Goal: Task Accomplishment & Management: Complete application form

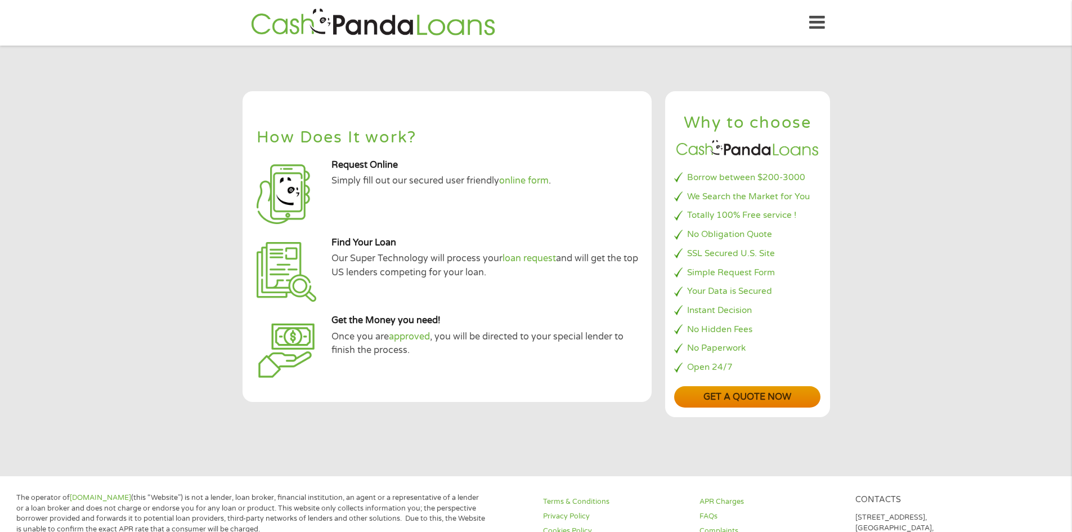
click at [771, 396] on link "Get a quote now" at bounding box center [747, 397] width 146 height 22
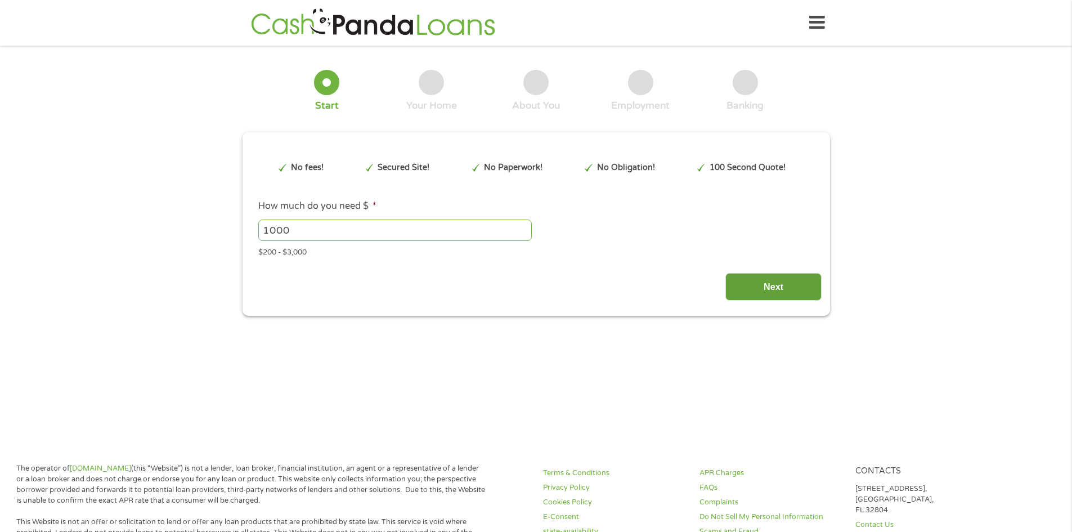
drag, startPoint x: 740, startPoint y: 285, endPoint x: 756, endPoint y: 286, distance: 16.4
click at [740, 285] on input "Next" at bounding box center [774, 287] width 96 height 28
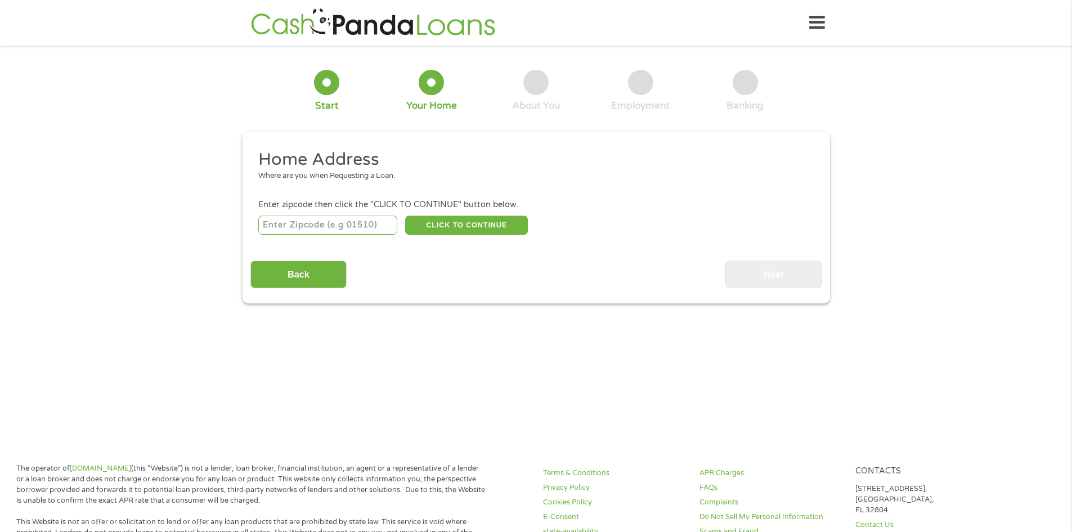
click at [330, 217] on input "number" at bounding box center [327, 225] width 139 height 19
type input "75167"
click at [480, 233] on button "CLICK TO CONTINUE" at bounding box center [466, 225] width 123 height 19
type input "75167"
type input "Waxahachie"
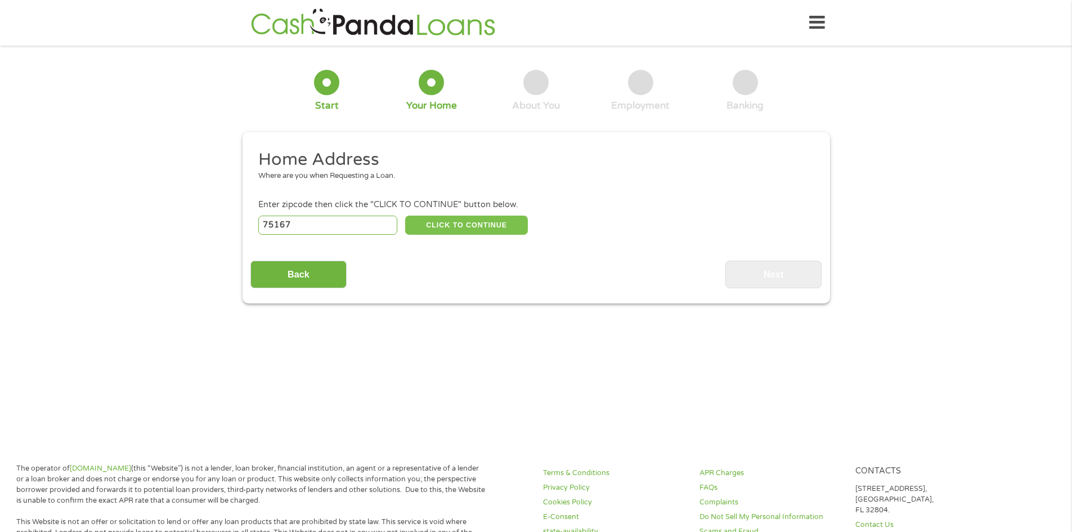
select select "[US_STATE]"
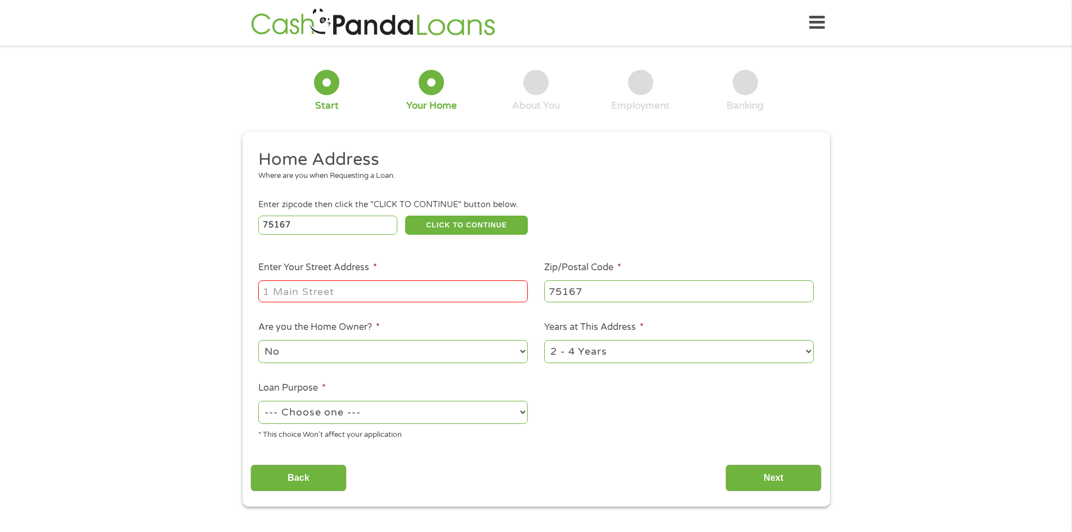
click at [380, 286] on input "Enter Your Street Address *" at bounding box center [393, 290] width 270 height 21
type input "[STREET_ADDRESS]"
click at [333, 347] on select "No Yes" at bounding box center [393, 351] width 270 height 23
select select "yes"
click at [258, 340] on select "No Yes" at bounding box center [393, 351] width 270 height 23
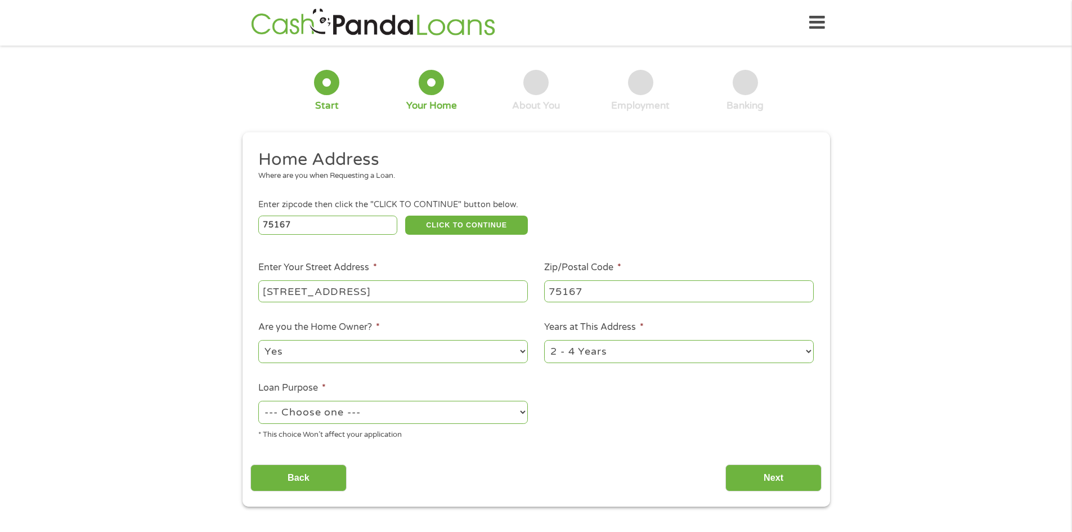
click at [312, 410] on select "--- Choose one --- Pay Bills Debt Consolidation Home Improvement Major Purchase…" at bounding box center [393, 412] width 270 height 23
select select "paybills"
click at [258, 401] on select "--- Choose one --- Pay Bills Debt Consolidation Home Improvement Major Purchase…" at bounding box center [393, 412] width 270 height 23
click at [773, 469] on input "Next" at bounding box center [774, 478] width 96 height 28
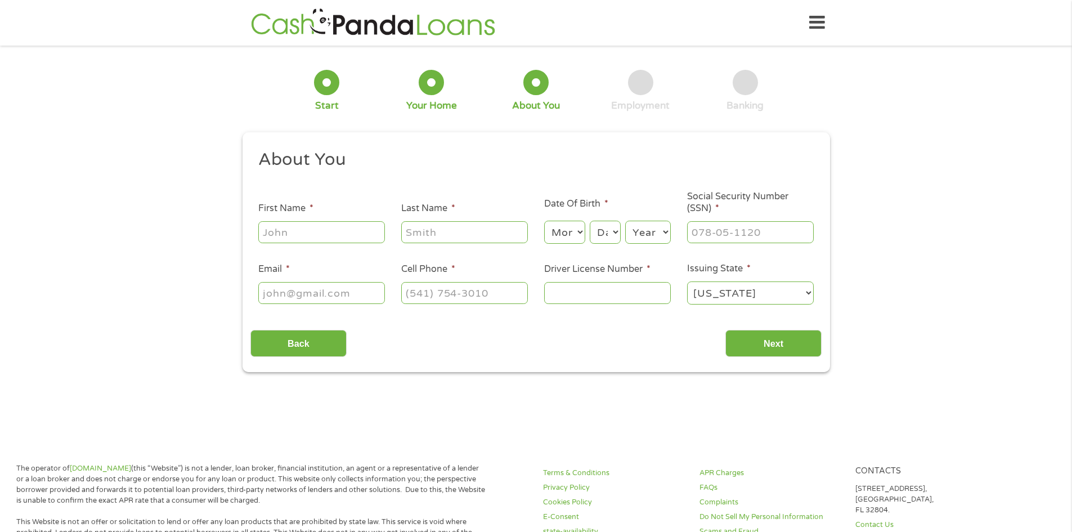
click at [325, 227] on input "First Name *" at bounding box center [321, 231] width 127 height 21
type input "[PERSON_NAME]"
type input "[PERSON_NAME][EMAIL_ADDRESS][PERSON_NAME][DOMAIN_NAME]"
type input "[PHONE_NUMBER]"
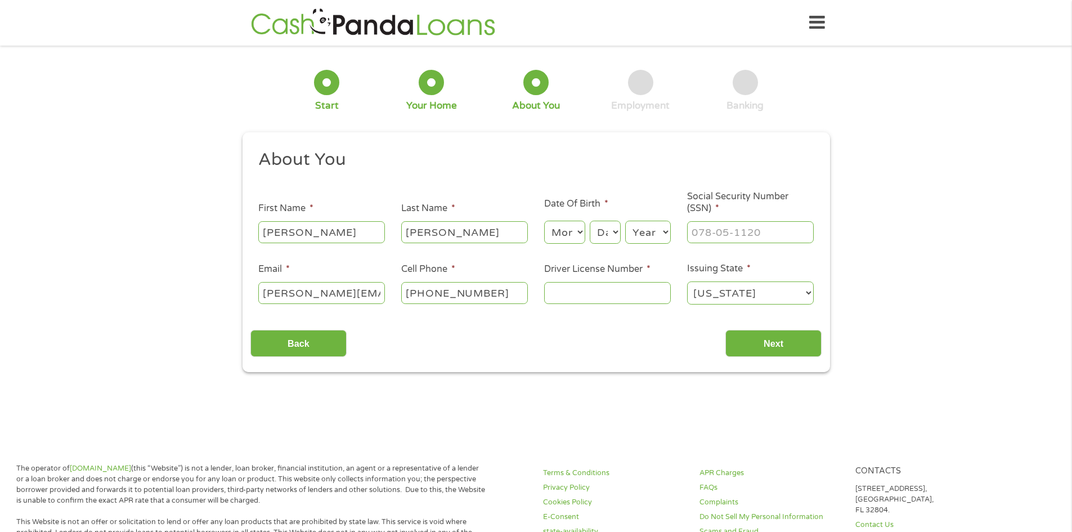
click at [562, 230] on select "Month 1 2 3 4 5 6 7 8 9 10 11 12" at bounding box center [564, 232] width 41 height 23
select select "7"
click at [544, 221] on select "Month 1 2 3 4 5 6 7 8 9 10 11 12" at bounding box center [564, 232] width 41 height 23
click at [606, 227] on select "Day 1 2 3 4 5 6 7 8 9 10 11 12 13 14 15 16 17 18 19 20 21 22 23 24 25 26 27 28 …" at bounding box center [605, 232] width 30 height 23
select select "16"
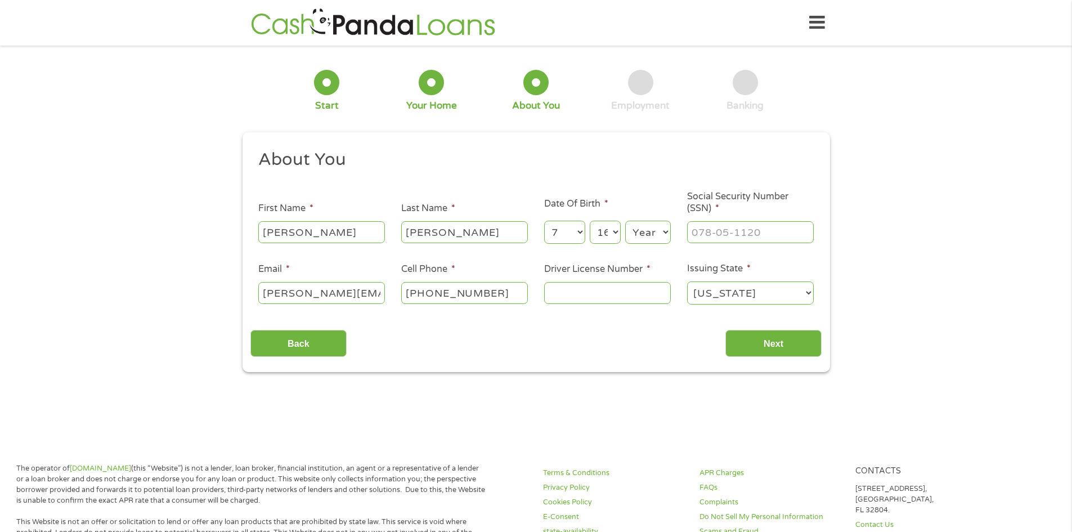
click at [590, 221] on select "Day 1 2 3 4 5 6 7 8 9 10 11 12 13 14 15 16 17 18 19 20 21 22 23 24 25 26 27 28 …" at bounding box center [605, 232] width 30 height 23
click at [642, 230] on select "Year [DATE] 2006 2005 2004 2003 2002 2001 2000 1999 1998 1997 1996 1995 1994 19…" at bounding box center [648, 232] width 46 height 23
select select "1971"
click at [625, 221] on select "Year [DATE] 2006 2005 2004 2003 2002 2001 2000 1999 1998 1997 1996 1995 1994 19…" at bounding box center [648, 232] width 46 height 23
click at [721, 238] on input "___-__-____" at bounding box center [750, 231] width 127 height 21
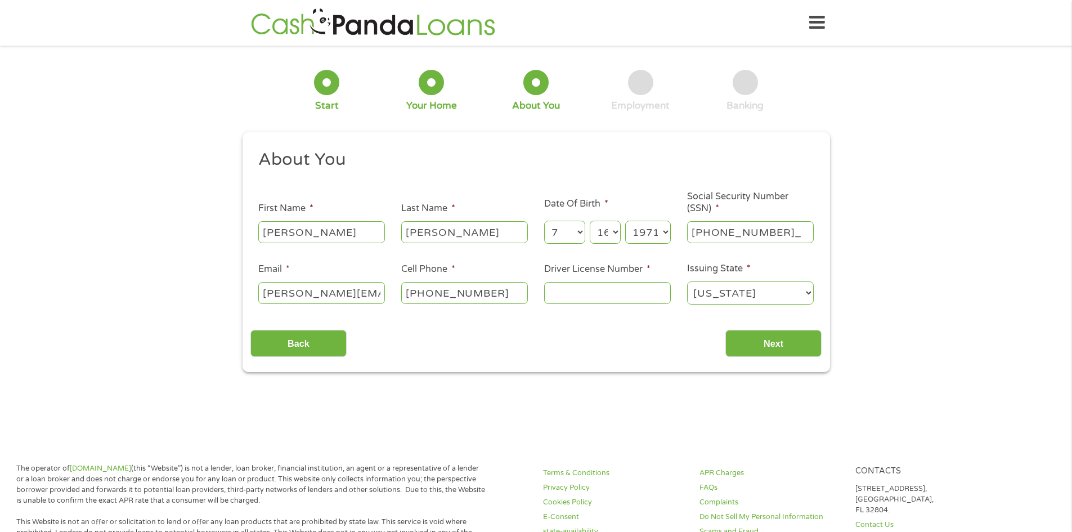
type input "463-77-9465"
click at [600, 301] on input "Driver License Number *" at bounding box center [607, 292] width 127 height 21
type input "14668861"
click at [778, 346] on input "Next" at bounding box center [774, 344] width 96 height 28
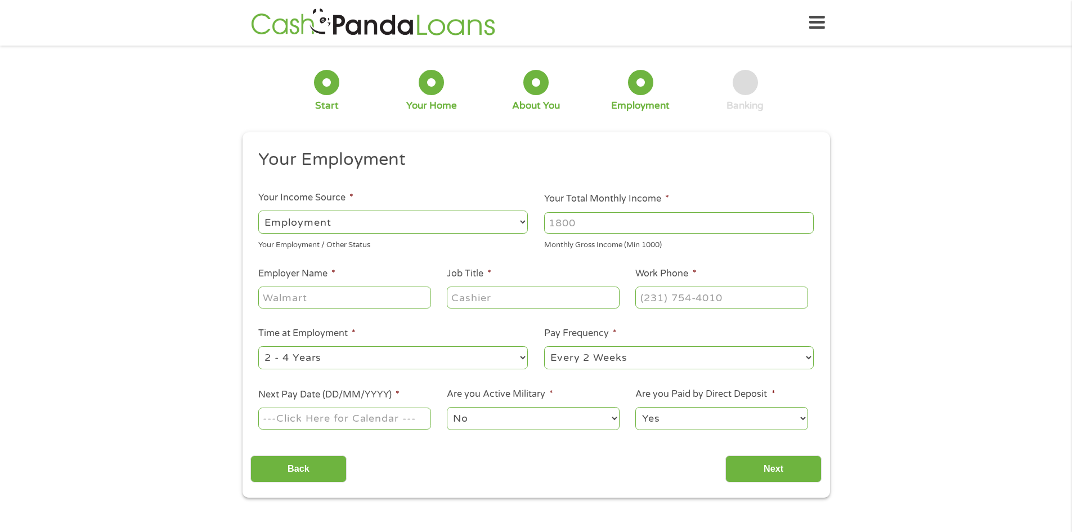
click at [587, 221] on input "Your Total Monthly Income *" at bounding box center [679, 222] width 270 height 21
type input "5000.00"
click at [361, 292] on input "Employer Name *" at bounding box center [344, 296] width 172 height 21
type input "s"
type input "SCP HEALTHCARE"
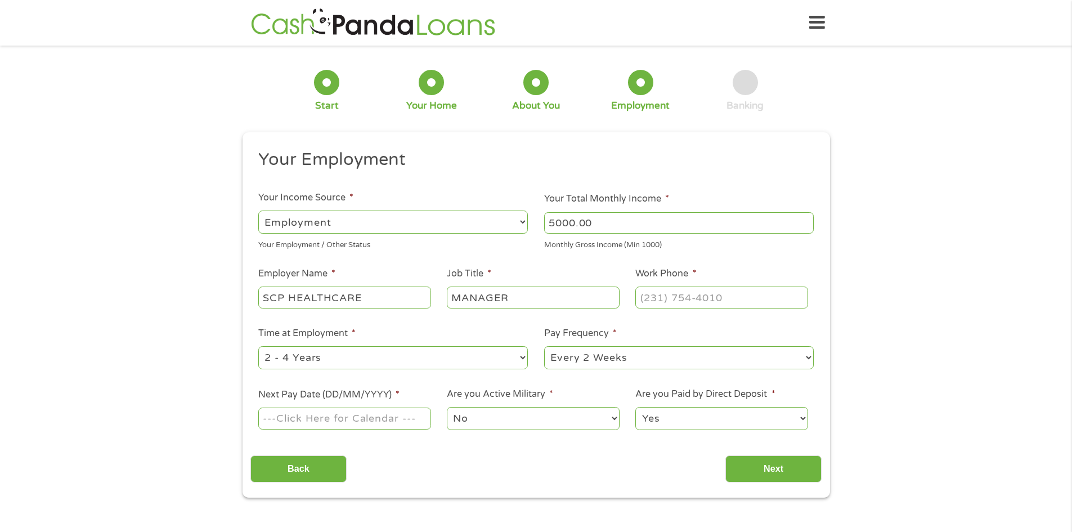
type input "MANAGER"
type input "(___) ___-____"
drag, startPoint x: 668, startPoint y: 291, endPoint x: 668, endPoint y: 284, distance: 7.3
click at [668, 291] on input "(___) ___-____" at bounding box center [721, 296] width 172 height 21
type input "(___) 318-____"
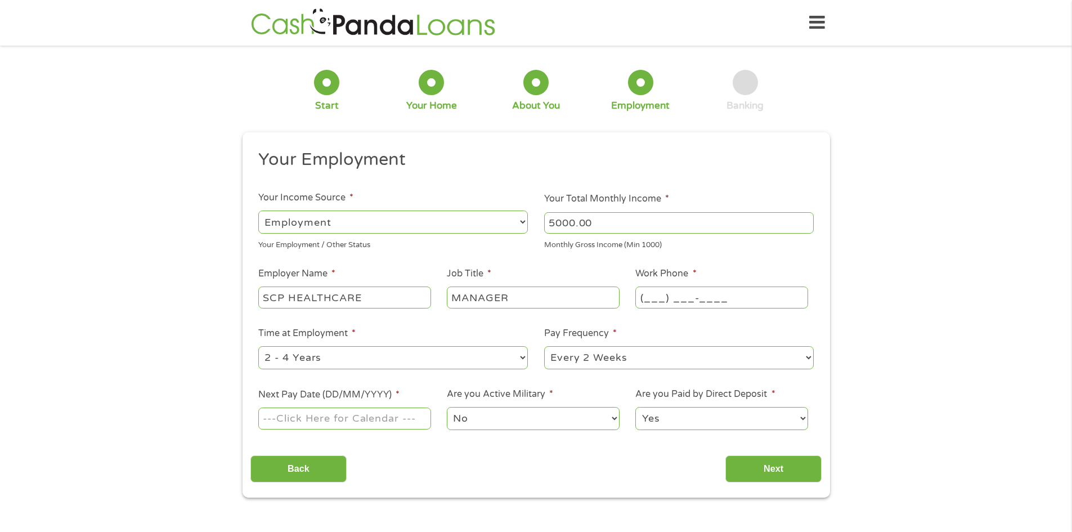
click at [653, 295] on input "(___) ___-____" at bounding box center [721, 296] width 172 height 21
type input "[PHONE_NUMBER]"
drag, startPoint x: 568, startPoint y: 471, endPoint x: 567, endPoint y: 458, distance: 13.0
click at [568, 472] on div "Back Next" at bounding box center [535, 464] width 571 height 35
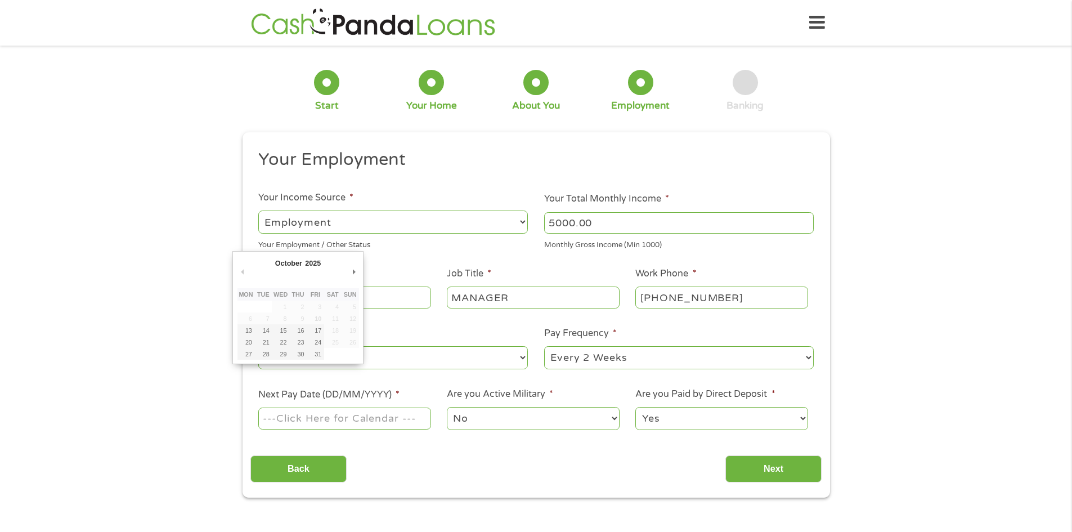
click at [330, 417] on input "Next Pay Date (DD/MM/YYYY) *" at bounding box center [344, 418] width 172 height 21
type input "[DATE]"
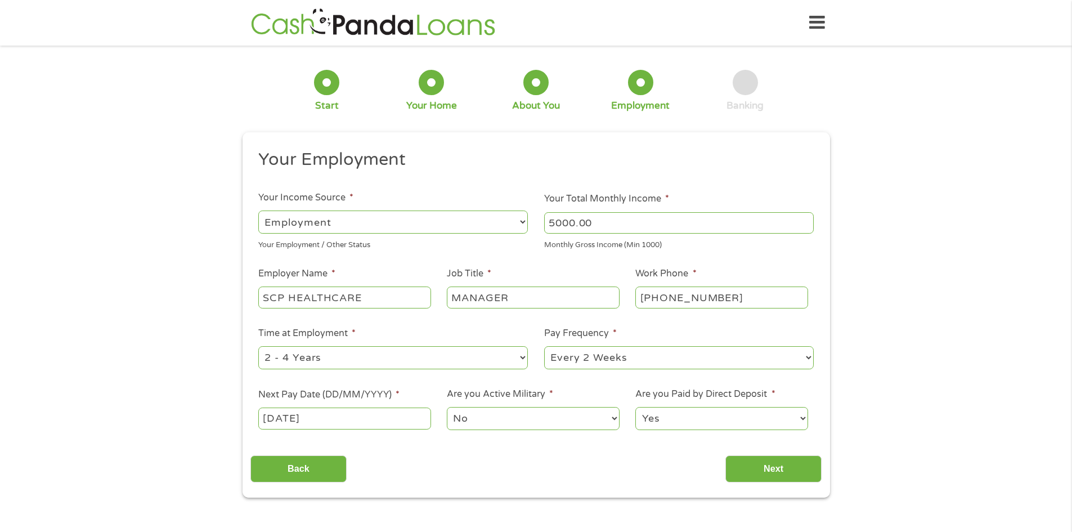
click at [478, 417] on select "No Yes" at bounding box center [533, 418] width 172 height 23
click at [447, 407] on select "No Yes" at bounding box center [533, 418] width 172 height 23
click at [706, 420] on select "Yes No" at bounding box center [721, 418] width 172 height 23
click at [635, 407] on select "Yes No" at bounding box center [721, 418] width 172 height 23
click at [784, 466] on input "Next" at bounding box center [774, 469] width 96 height 28
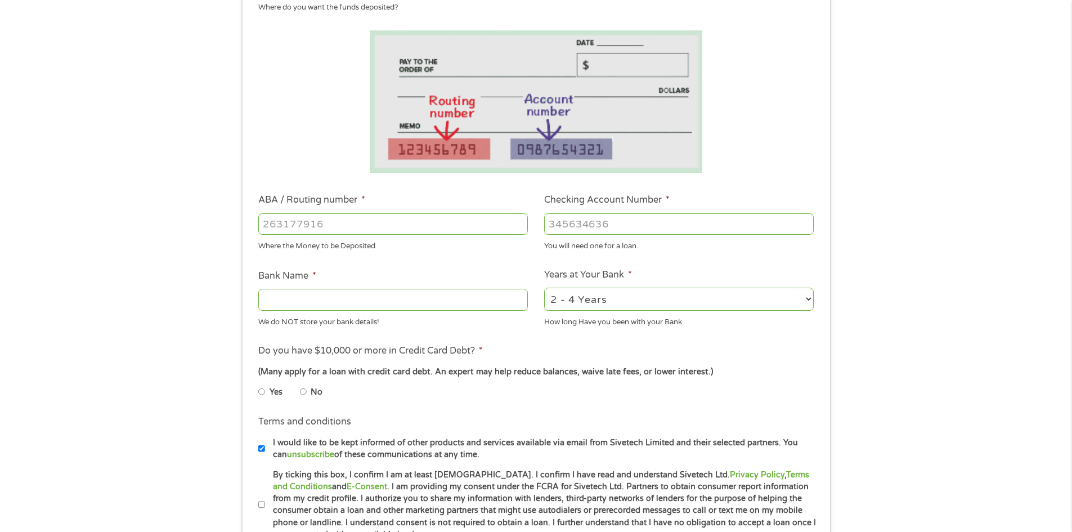
scroll to position [169, 0]
click at [318, 225] on input "ABA / Routing number *" at bounding box center [393, 223] width 270 height 21
type input "0329207857"
drag, startPoint x: 337, startPoint y: 221, endPoint x: 158, endPoint y: 191, distance: 181.4
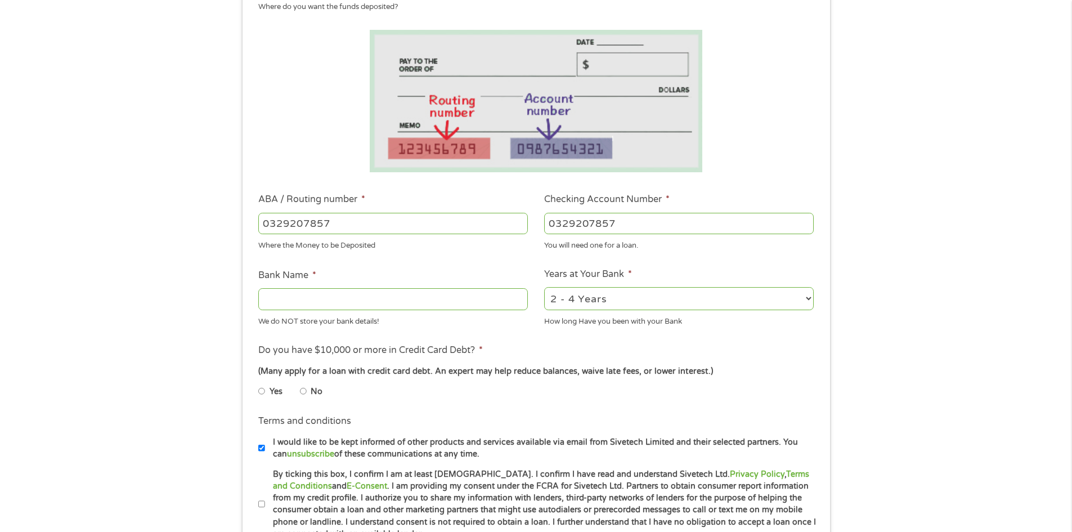
click at [158, 191] on div "1 Start 2 Your Home 3 About You 4 Employment 5 Banking 6 This field is hidden w…" at bounding box center [536, 242] width 1072 height 714
type input "314074269"
type input "USAA FEDERAL SAVINGS BANK"
type input "314074269"
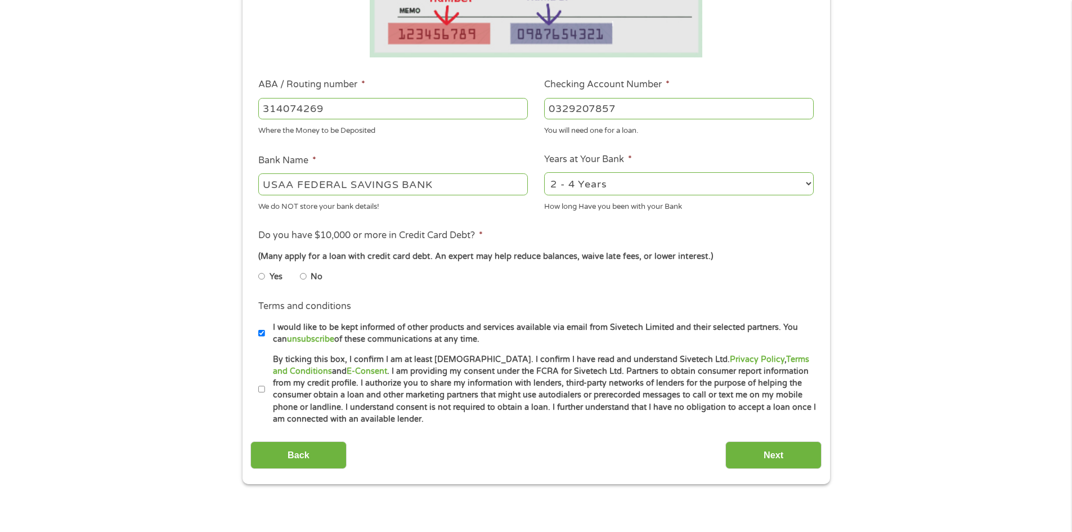
scroll to position [450, 0]
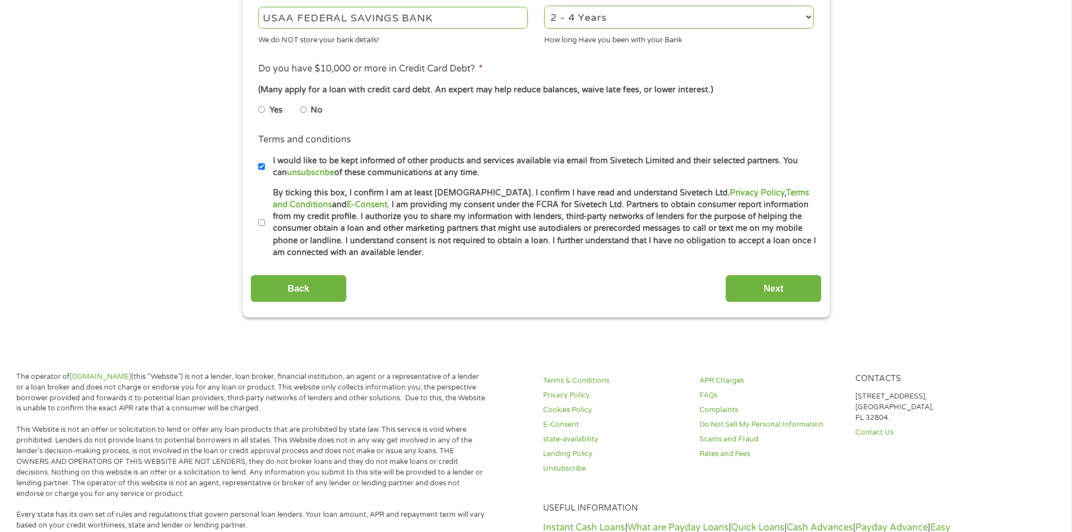
click at [306, 108] on input "No" at bounding box center [303, 110] width 7 height 18
radio input "true"
click at [262, 222] on input "By ticking this box, I confirm I am at least [DEMOGRAPHIC_DATA]. I confirm I ha…" at bounding box center [261, 223] width 7 height 18
checkbox input "true"
click at [262, 162] on input "I would like to be kept informed of other products and services available via e…" at bounding box center [261, 167] width 7 height 18
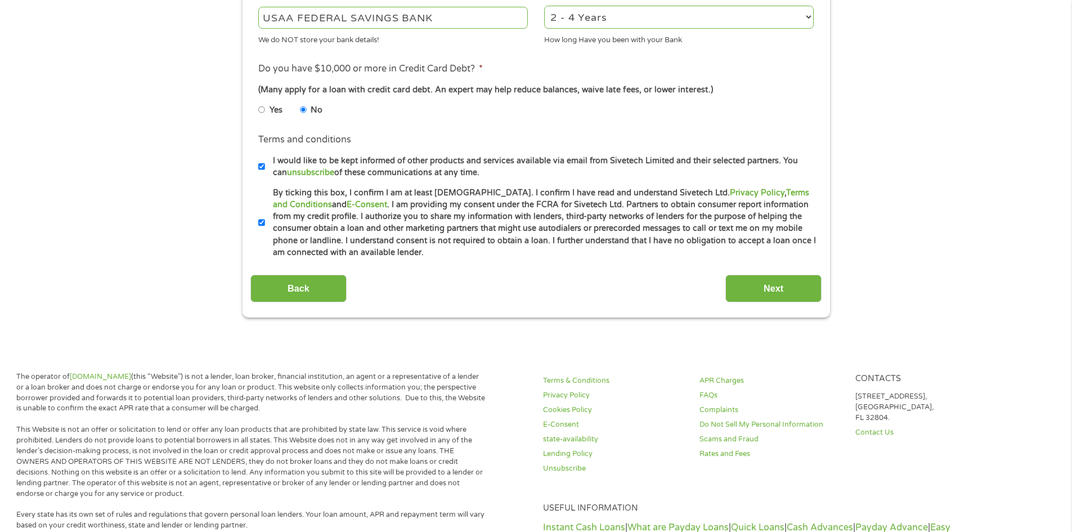
checkbox input "false"
click at [780, 288] on input "Next" at bounding box center [774, 289] width 96 height 28
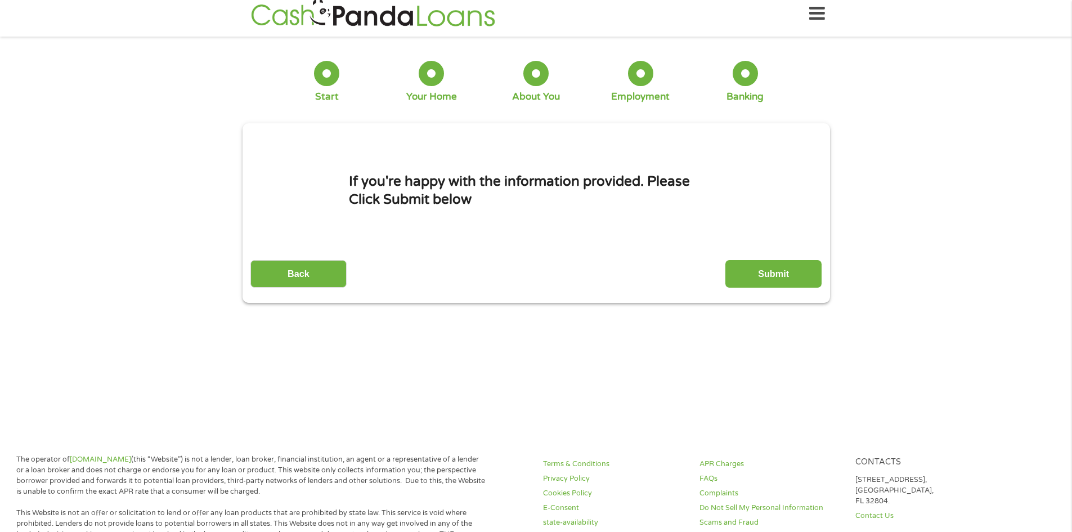
scroll to position [0, 0]
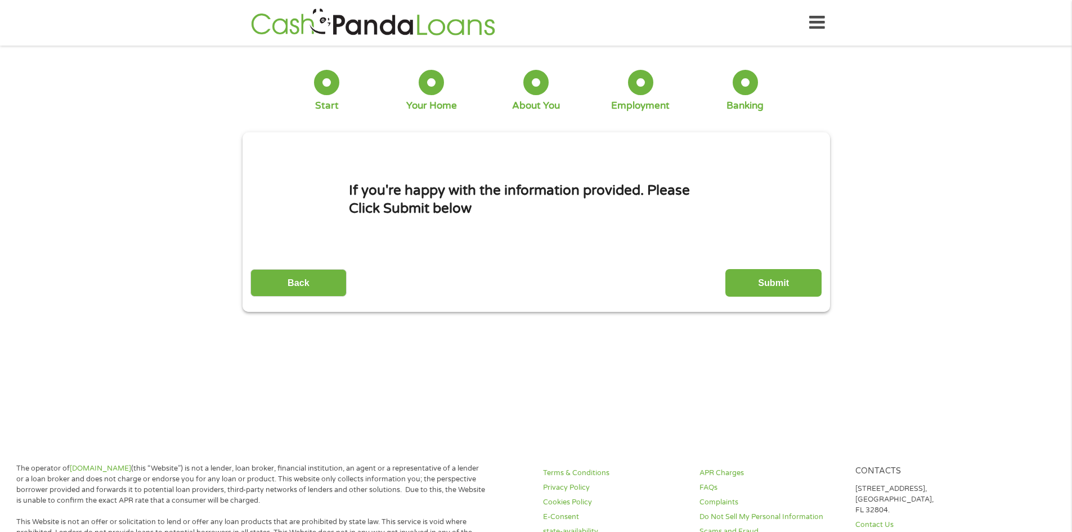
click at [778, 277] on input "Submit" at bounding box center [774, 283] width 96 height 28
